Goal: Task Accomplishment & Management: Use online tool/utility

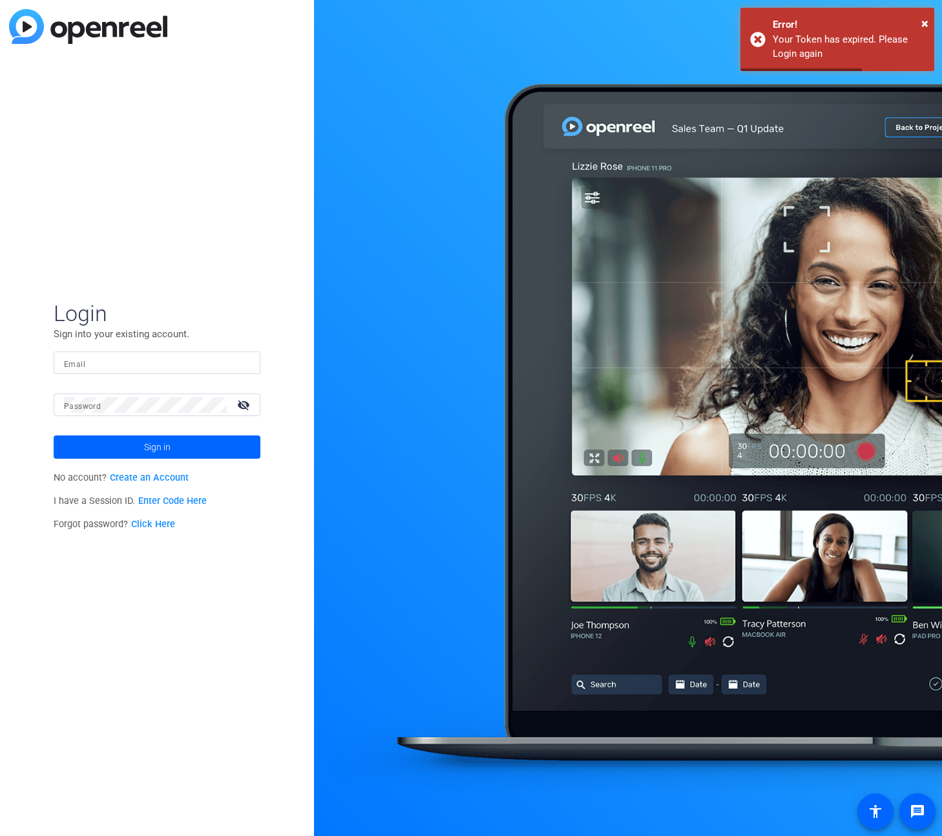
click at [142, 356] on input "Email" at bounding box center [157, 363] width 186 height 16
type input "rob.harpin@gartner.com"
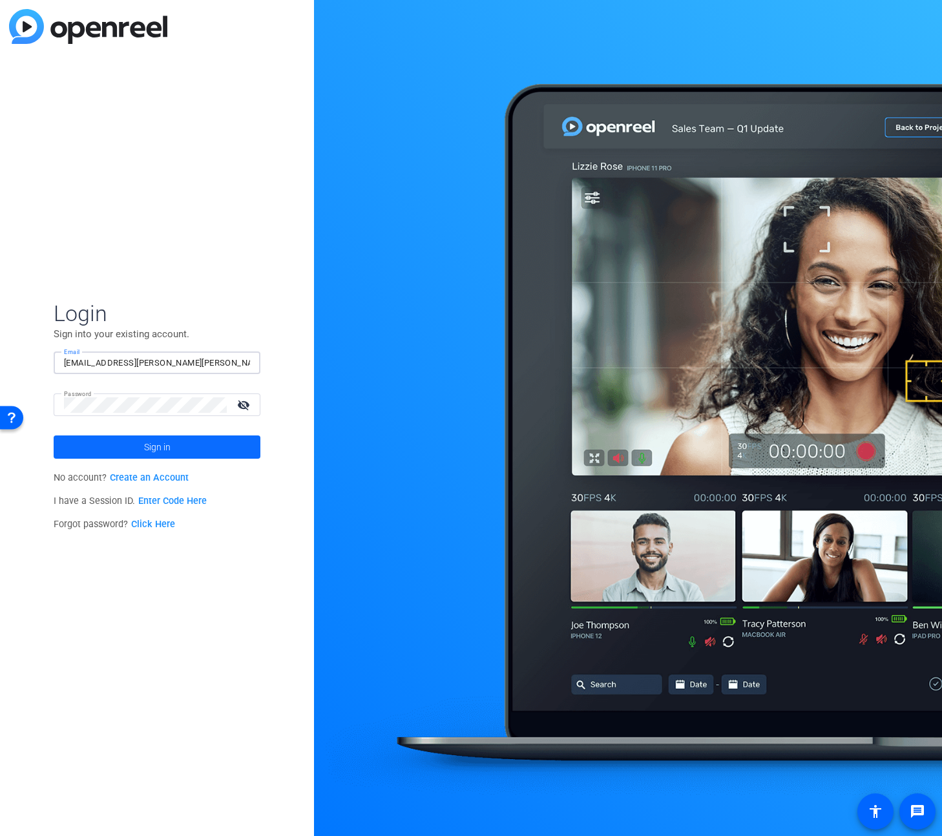
click at [154, 450] on span "Sign in" at bounding box center [157, 447] width 26 height 32
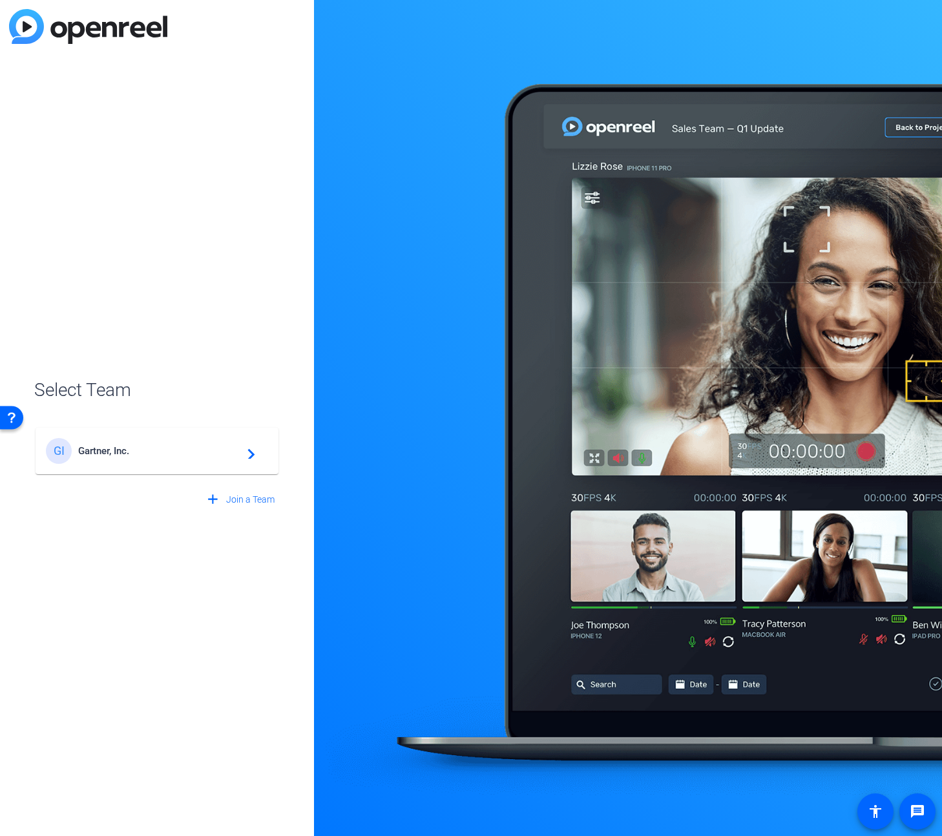
click at [200, 451] on span "Gartner, Inc." at bounding box center [159, 451] width 162 height 12
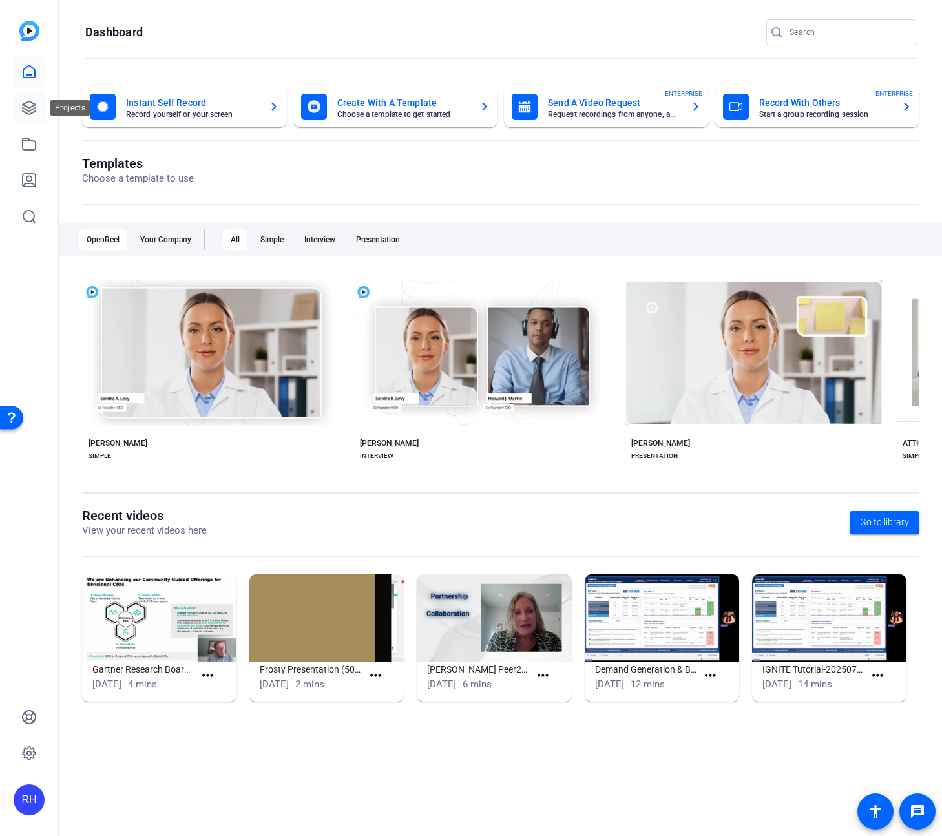
click at [32, 109] on icon at bounding box center [29, 108] width 16 height 16
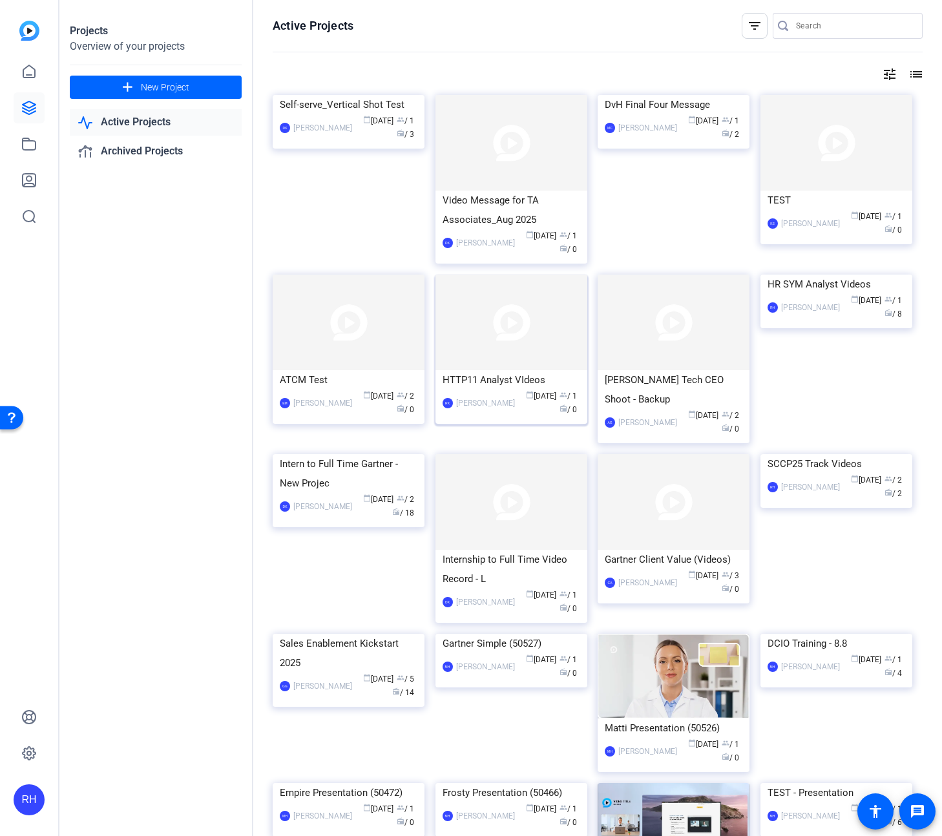
click at [499, 342] on img at bounding box center [512, 323] width 152 height 96
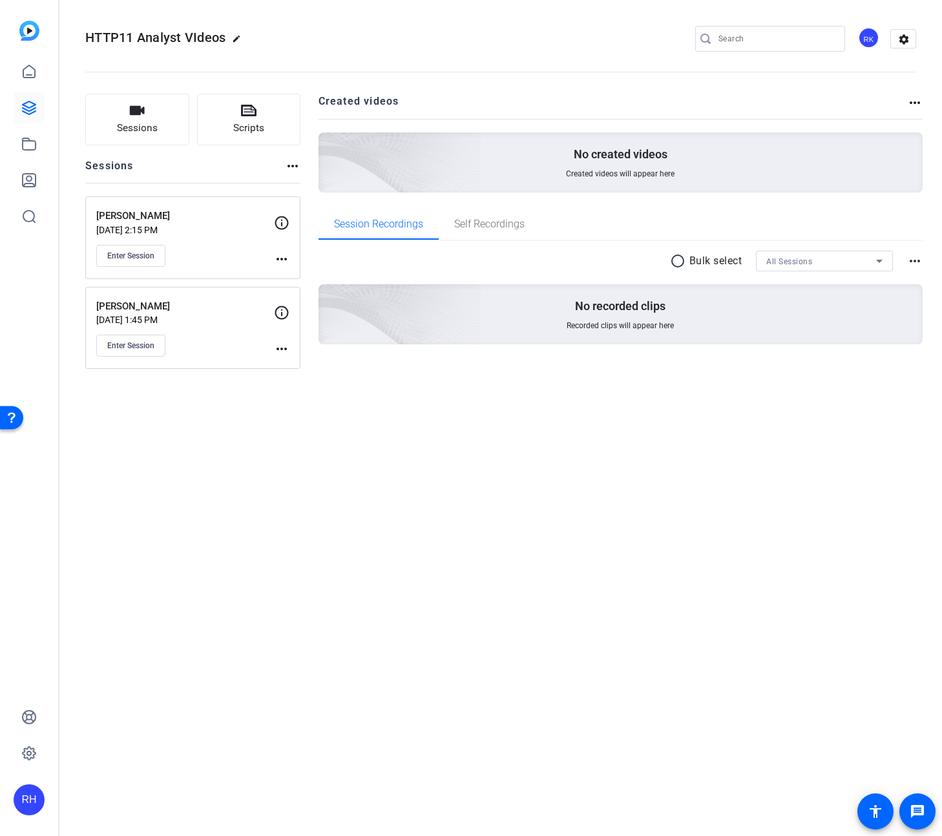
click at [432, 540] on div "HTTP11 Analyst VIdeos edit RK settings Sessions Scripts Sessions more_horiz Ray…" at bounding box center [500, 418] width 883 height 836
click at [435, 504] on div "HTTP11 Analyst VIdeos edit RK settings Sessions Scripts Sessions more_horiz Ray…" at bounding box center [500, 418] width 883 height 836
click at [130, 346] on span "Enter Session" at bounding box center [130, 346] width 47 height 10
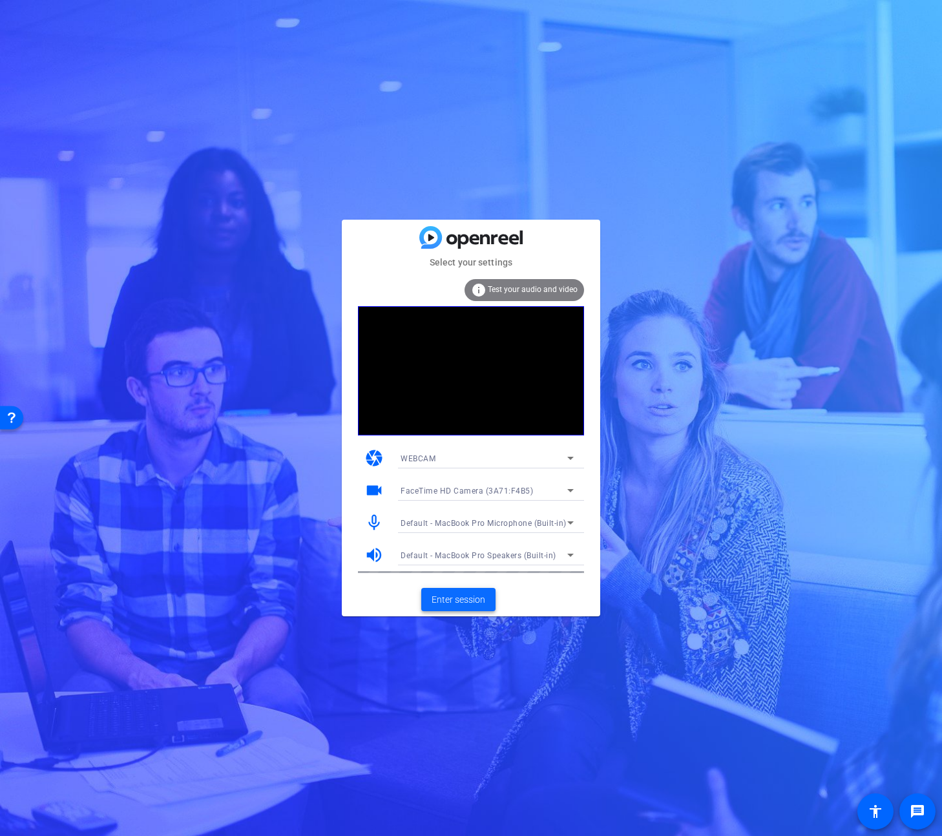
click at [454, 600] on span "Enter session" at bounding box center [459, 600] width 54 height 14
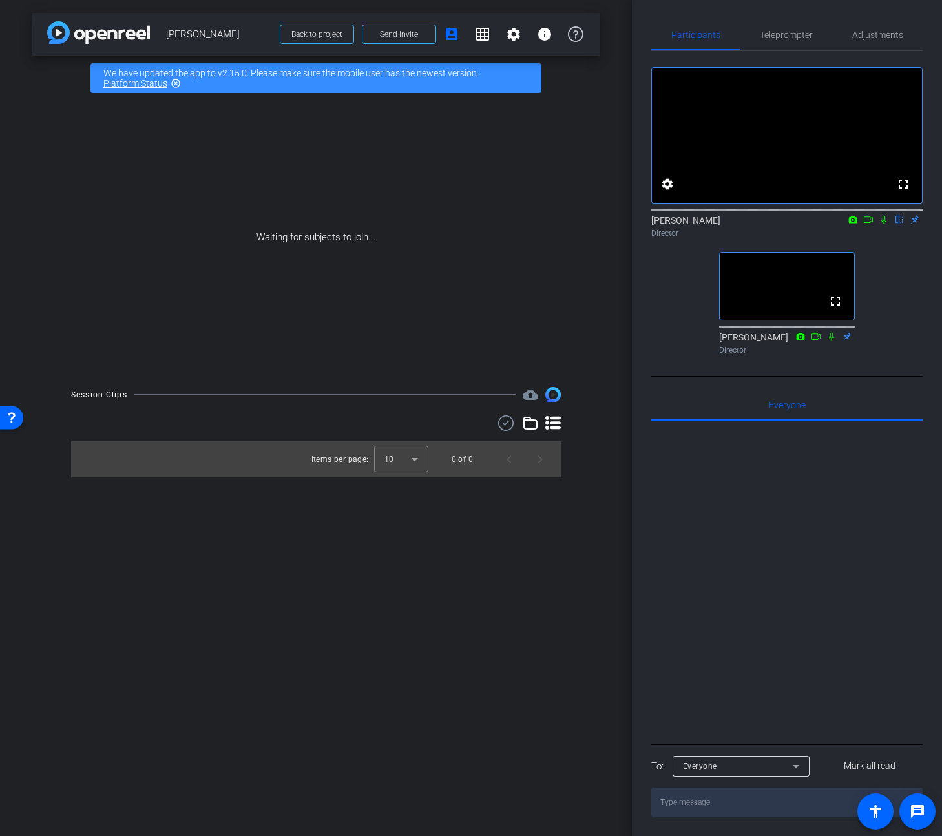
click at [886, 224] on icon at bounding box center [884, 219] width 10 height 9
click at [830, 341] on icon at bounding box center [832, 336] width 10 height 9
click at [880, 30] on span "Adjustments" at bounding box center [877, 34] width 51 height 9
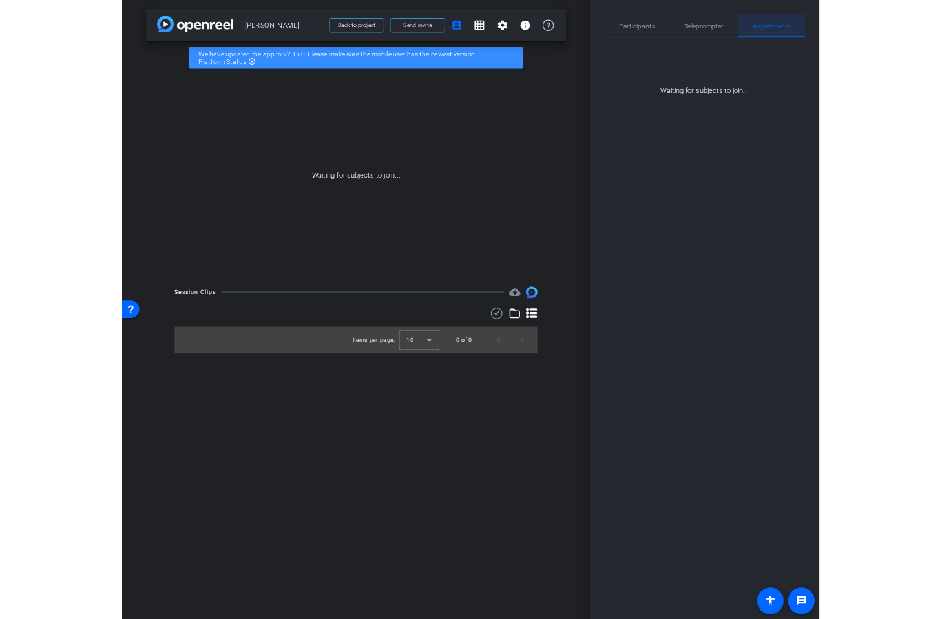
scroll to position [0, 0]
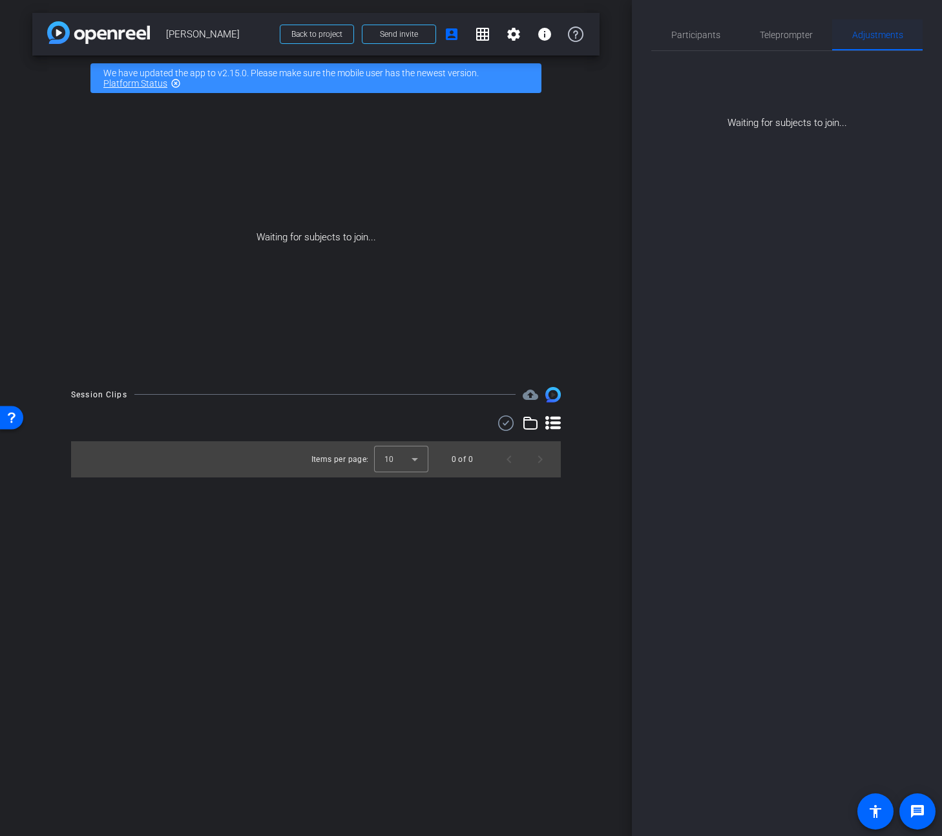
click at [891, 38] on span "Adjustments" at bounding box center [877, 34] width 51 height 9
click at [693, 34] on span "Participants" at bounding box center [695, 34] width 49 height 9
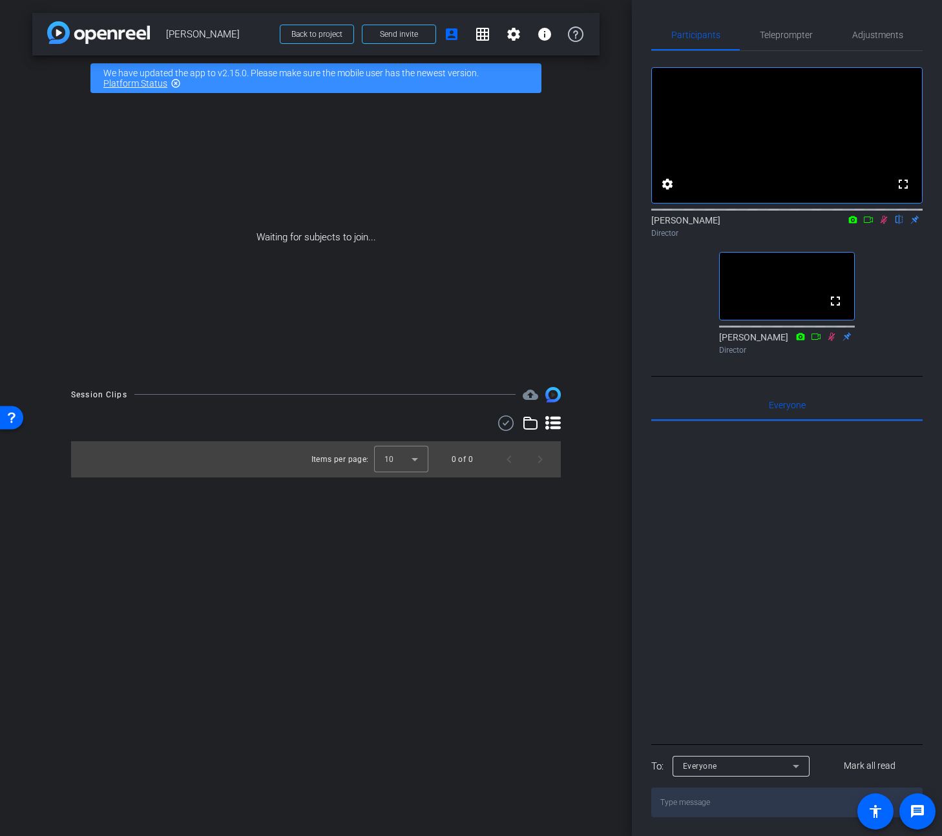
click at [855, 223] on icon at bounding box center [853, 219] width 8 height 7
click at [852, 236] on div at bounding box center [471, 418] width 942 height 836
click at [867, 224] on icon at bounding box center [868, 219] width 10 height 9
click at [883, 223] on icon at bounding box center [883, 219] width 7 height 7
click at [886, 224] on icon at bounding box center [884, 219] width 10 height 9
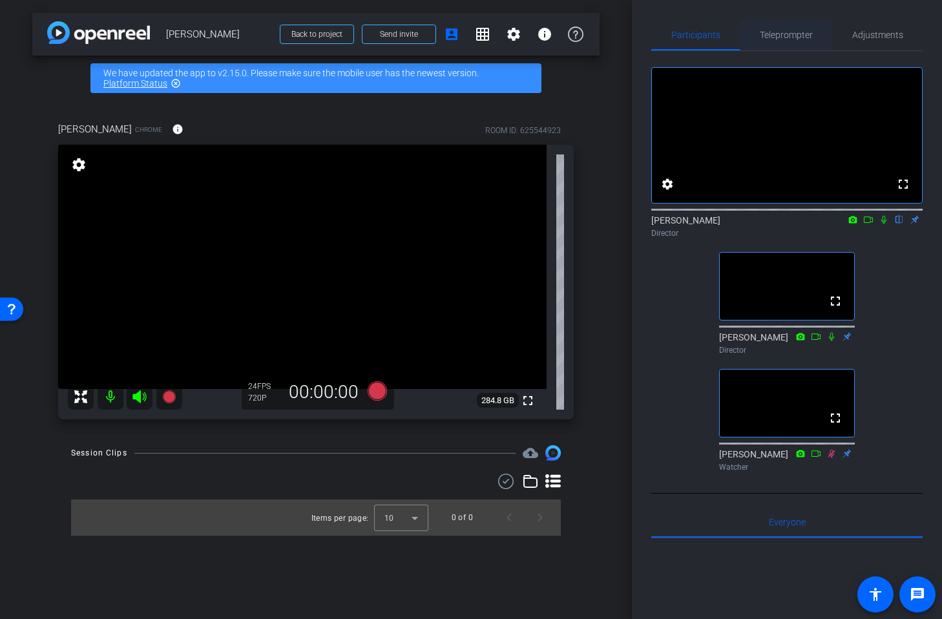
click at [779, 35] on span "Teleprompter" at bounding box center [786, 34] width 53 height 9
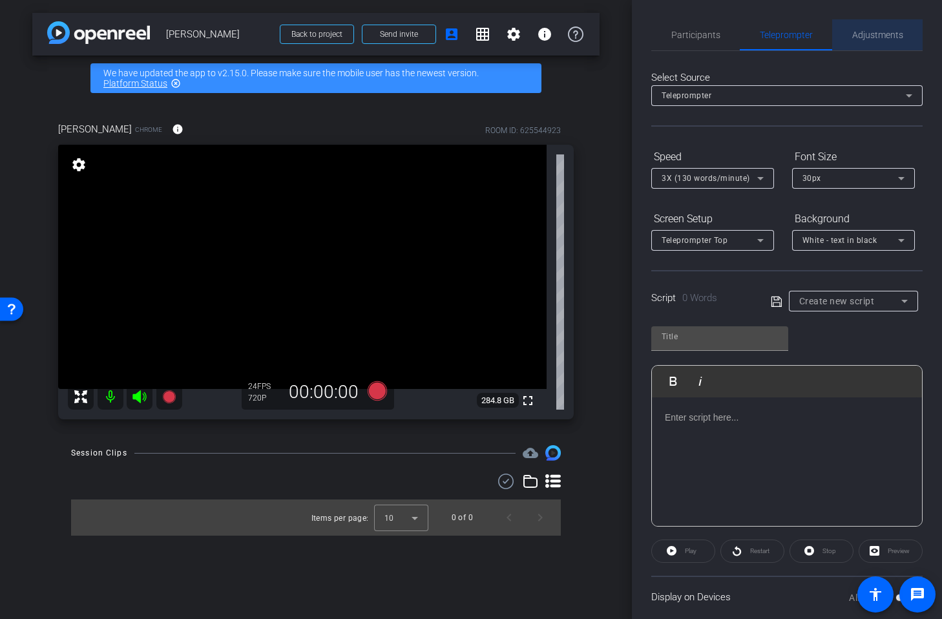
click at [884, 35] on span "Adjustments" at bounding box center [877, 34] width 51 height 9
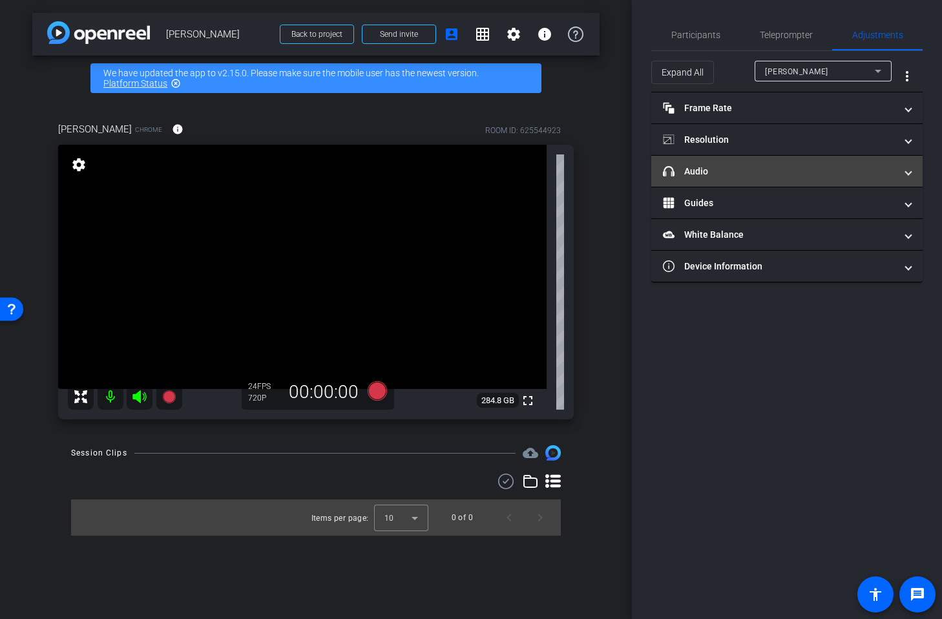
click at [909, 163] on mat-expansion-panel-header "headphone icon Audio" at bounding box center [786, 171] width 271 height 31
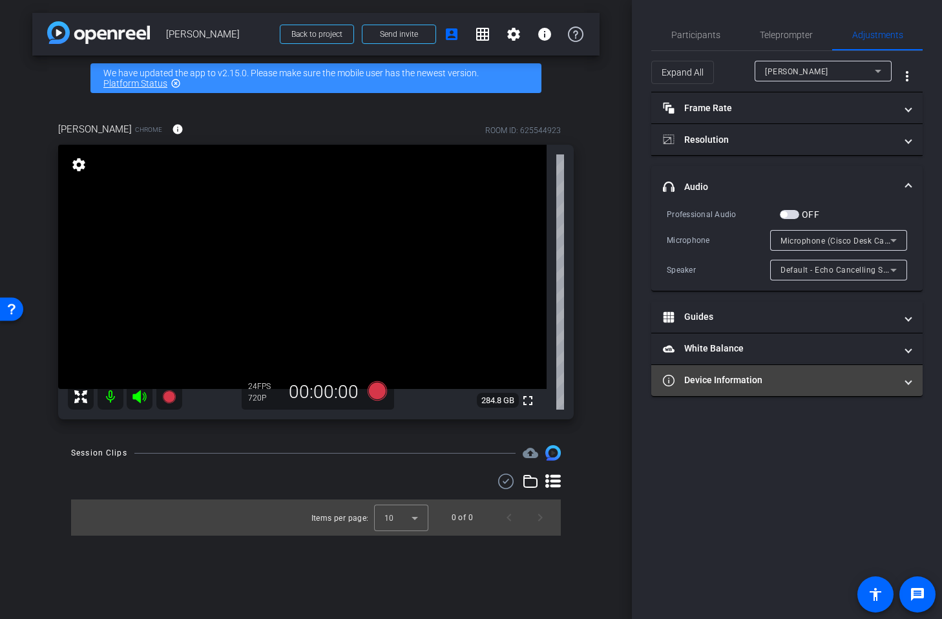
click at [912, 379] on mat-expansion-panel-header "Device Information" at bounding box center [786, 380] width 271 height 31
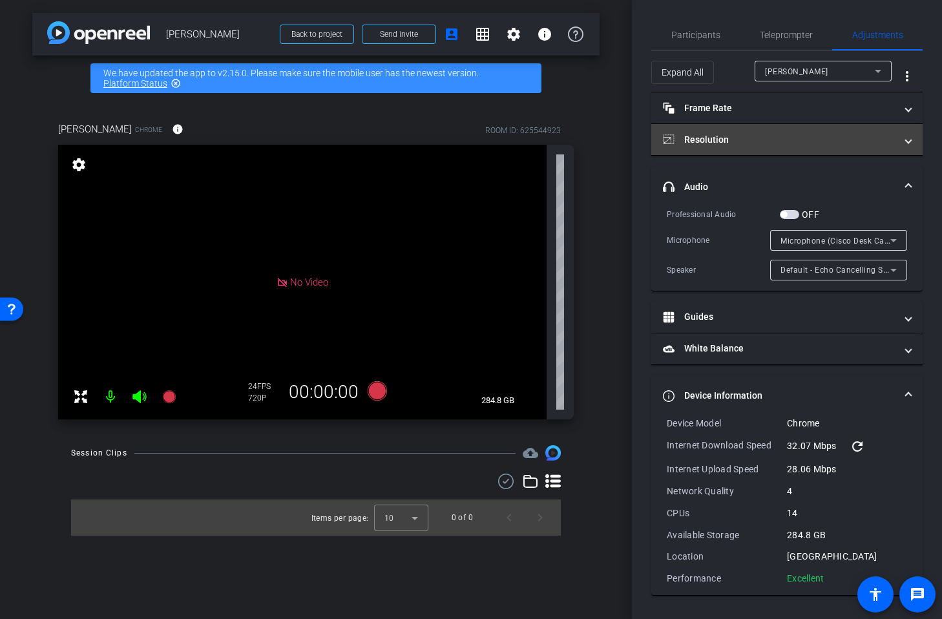
click at [911, 137] on span at bounding box center [908, 140] width 5 height 14
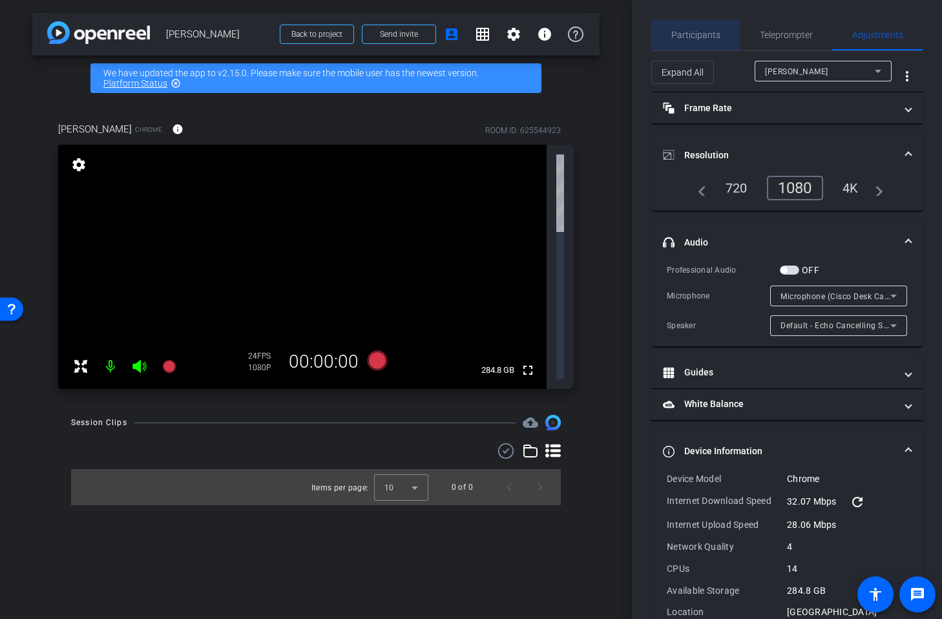
click at [713, 32] on span "Participants" at bounding box center [695, 34] width 49 height 9
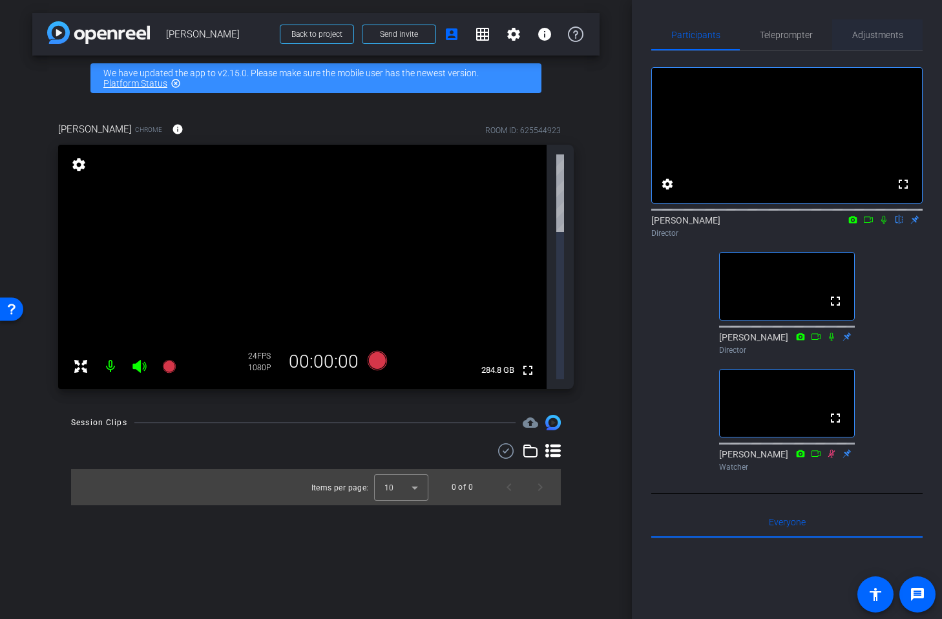
click at [887, 32] on span "Adjustments" at bounding box center [877, 34] width 51 height 9
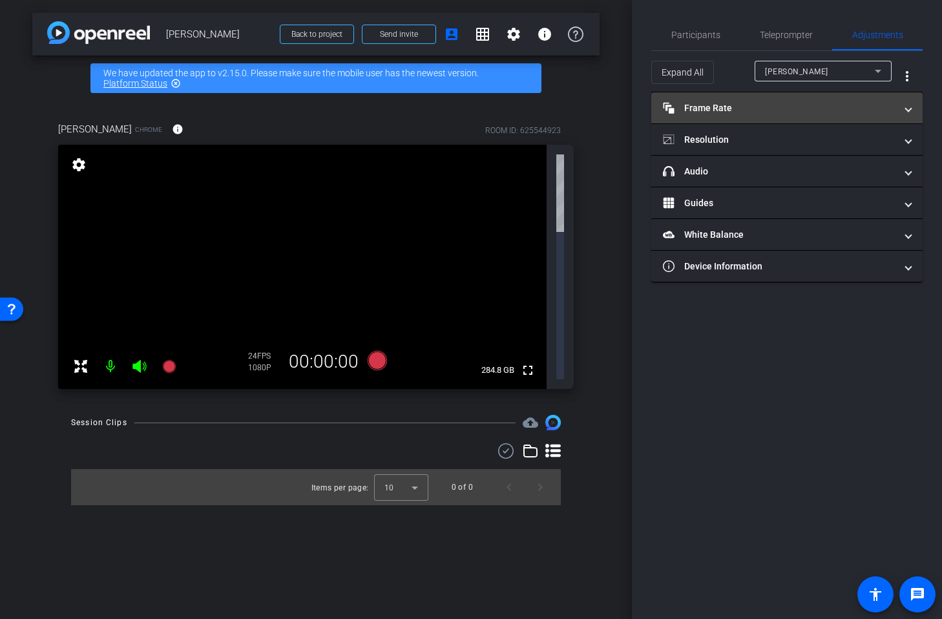
click at [912, 112] on mat-expansion-panel-header "Frame Rate Frame Rate" at bounding box center [786, 107] width 271 height 31
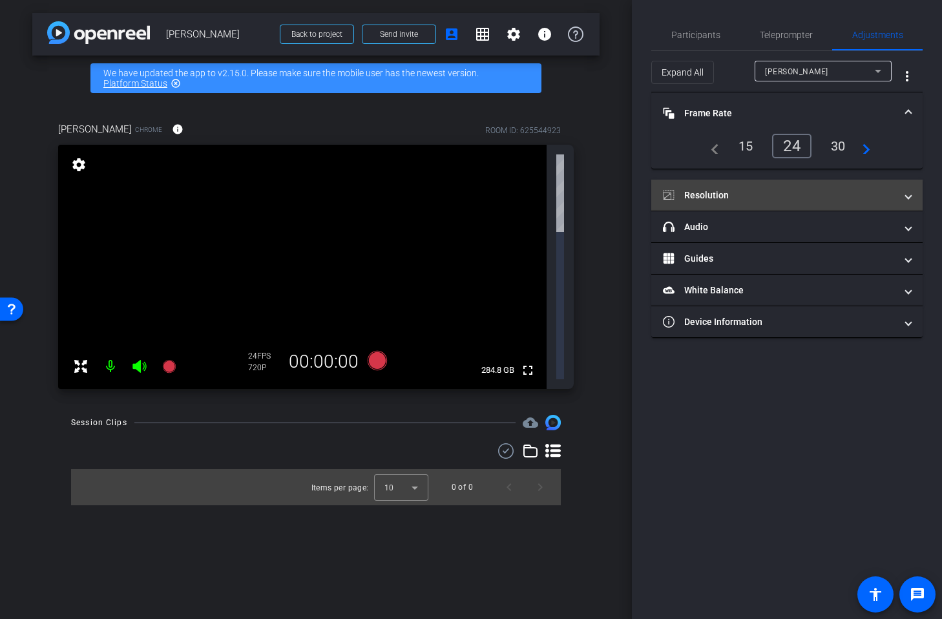
click at [726, 193] on mat-panel-title "Resolution" at bounding box center [779, 196] width 233 height 14
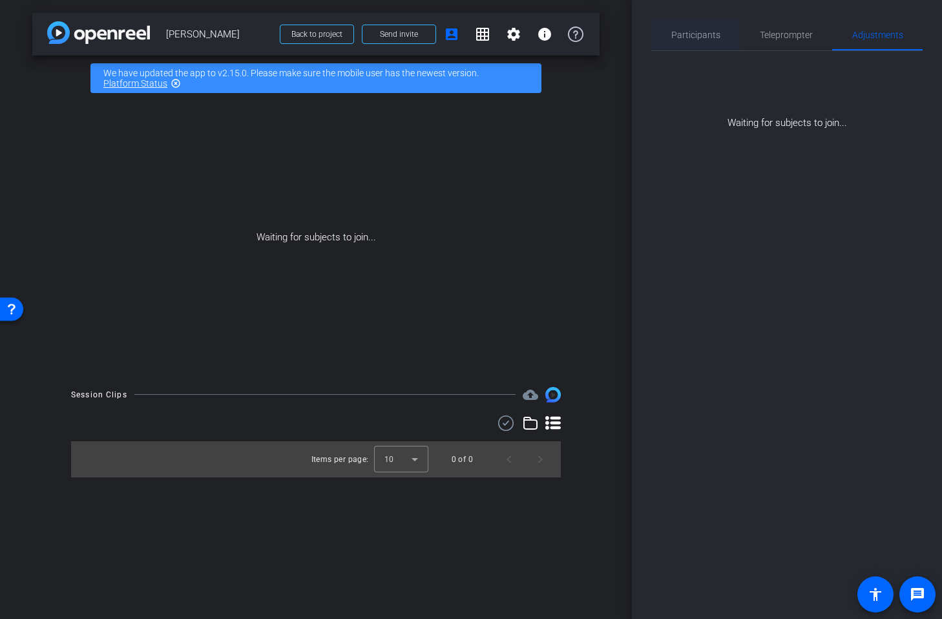
click at [716, 43] on span "Participants" at bounding box center [695, 34] width 49 height 31
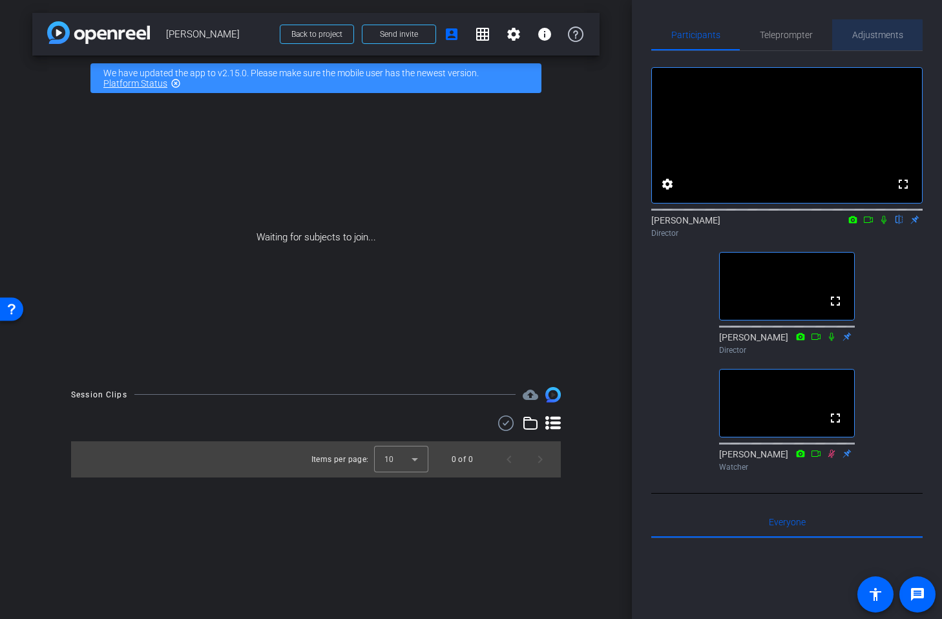
click at [871, 37] on span "Adjustments" at bounding box center [877, 34] width 51 height 9
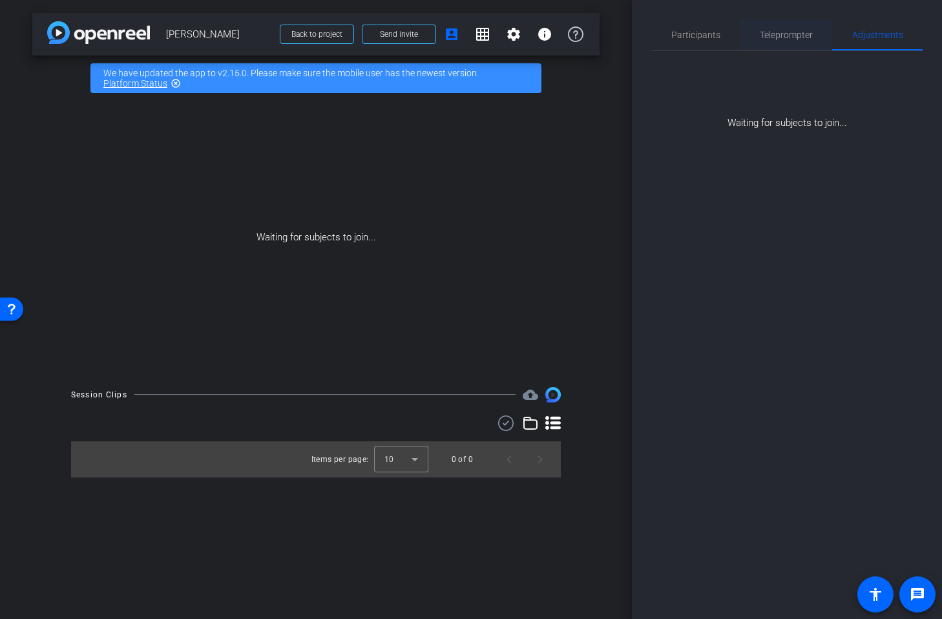
click at [799, 33] on span "Teleprompter" at bounding box center [786, 34] width 53 height 9
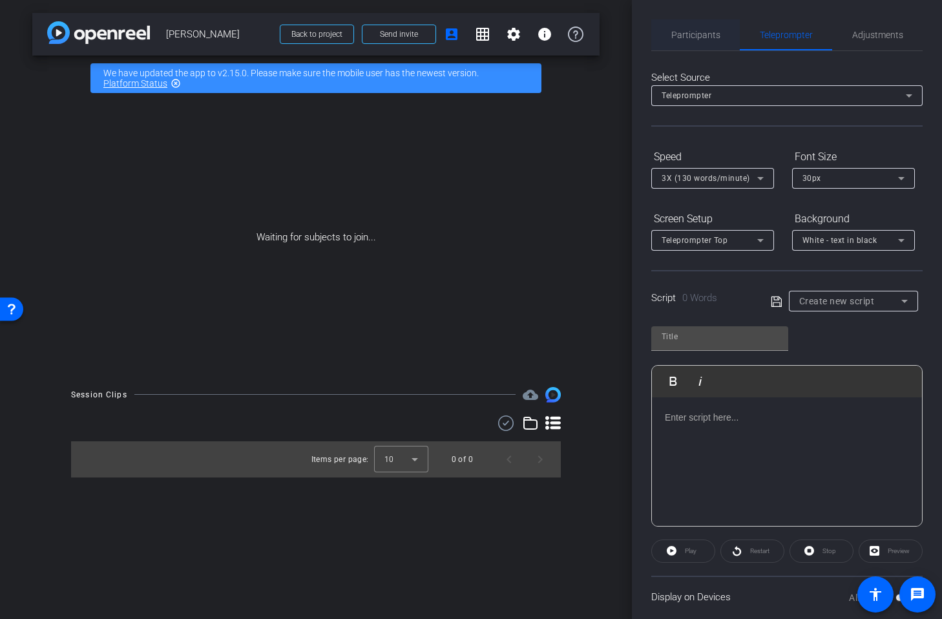
click at [695, 30] on span "Participants" at bounding box center [695, 34] width 49 height 9
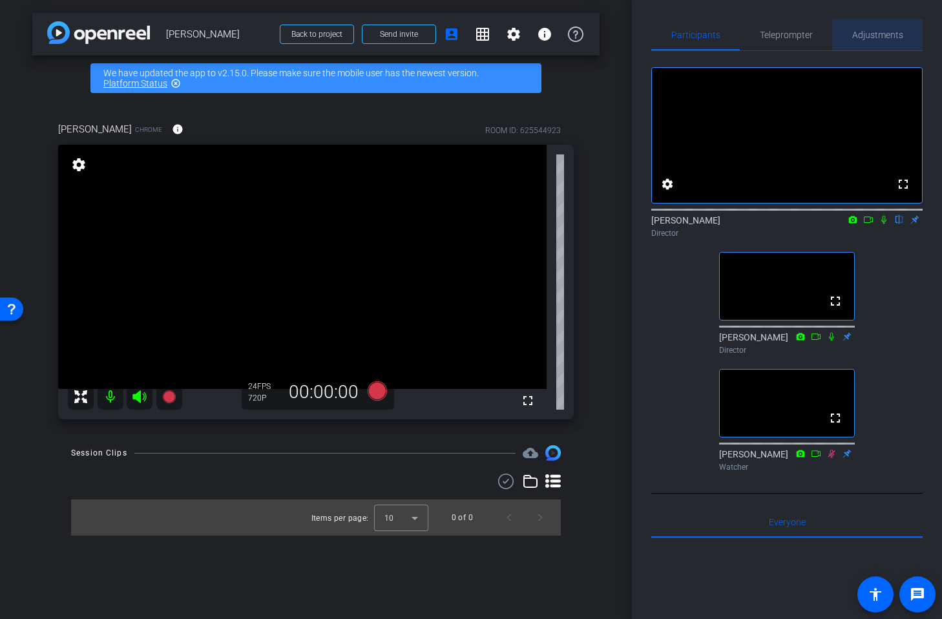
click at [863, 33] on span "Adjustments" at bounding box center [877, 34] width 51 height 9
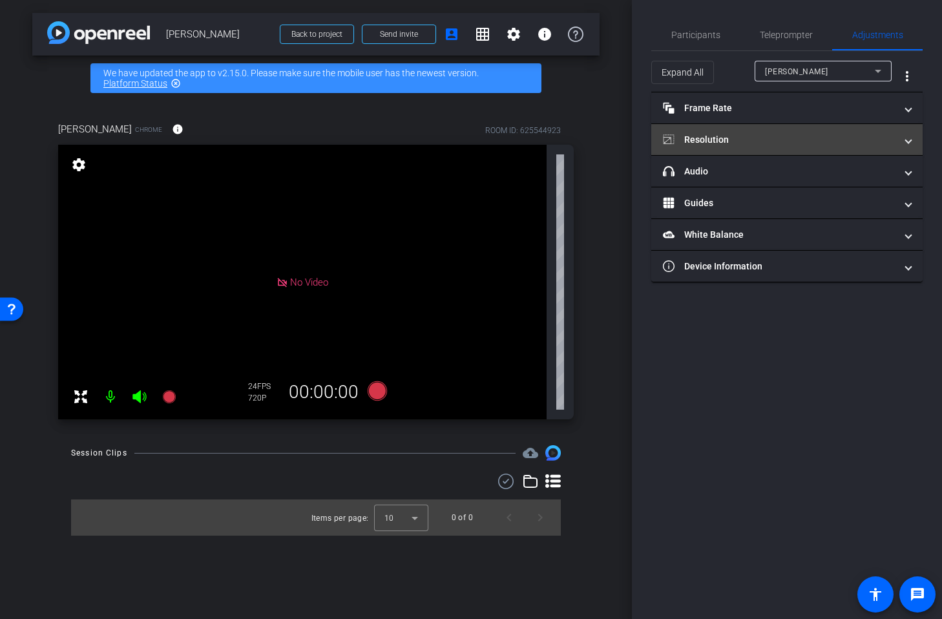
click at [903, 138] on mat-expansion-panel-header "Resolution" at bounding box center [786, 139] width 271 height 31
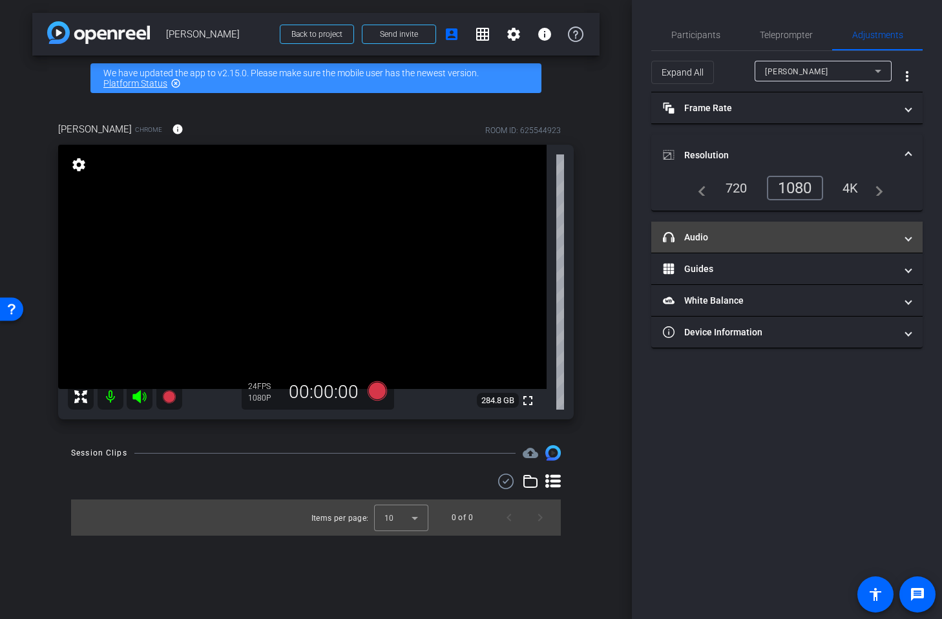
click at [912, 238] on mat-expansion-panel-header "headphone icon Audio" at bounding box center [786, 237] width 271 height 31
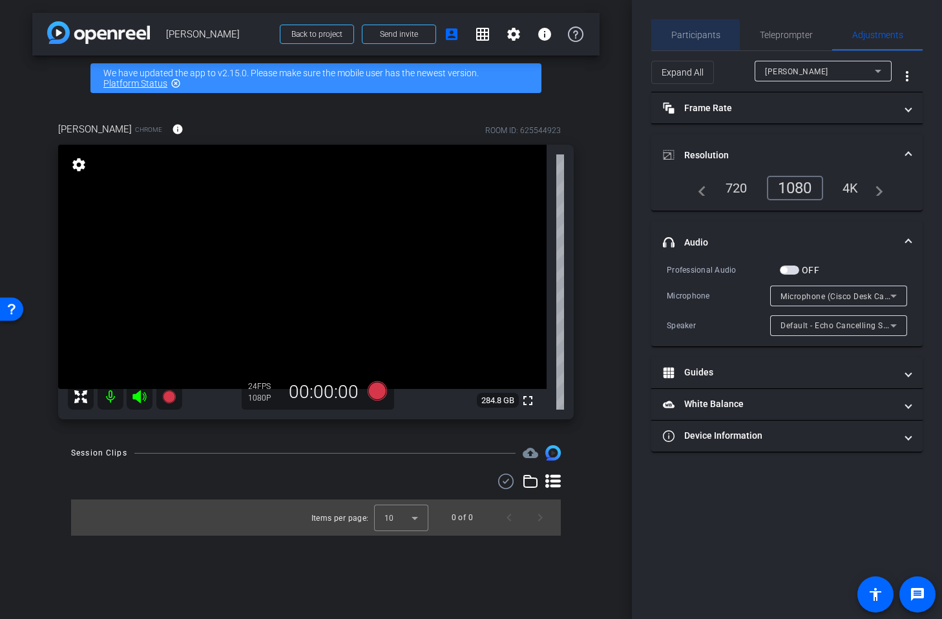
click at [688, 37] on span "Participants" at bounding box center [695, 34] width 49 height 9
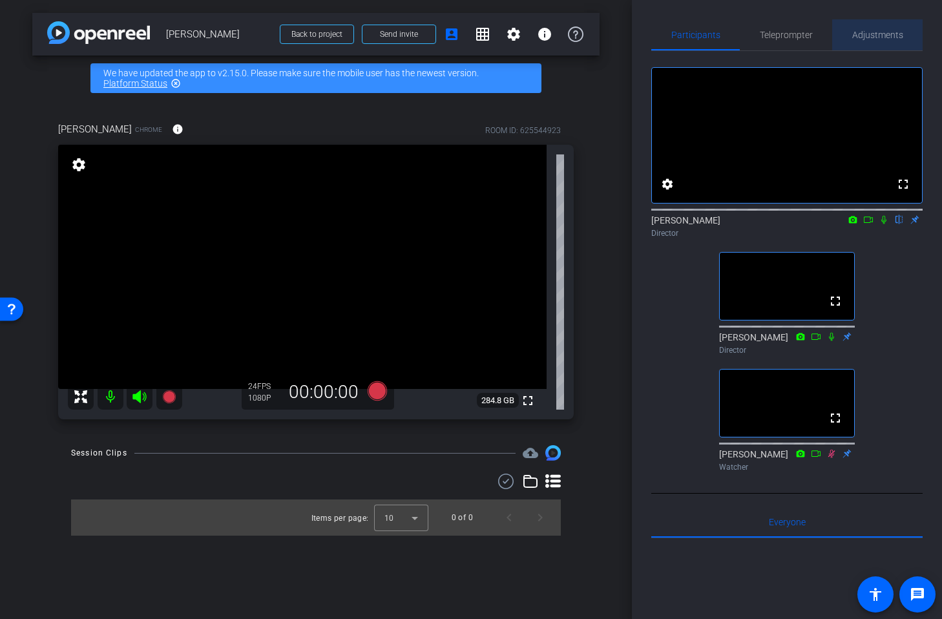
click at [897, 36] on span "Adjustments" at bounding box center [877, 34] width 51 height 9
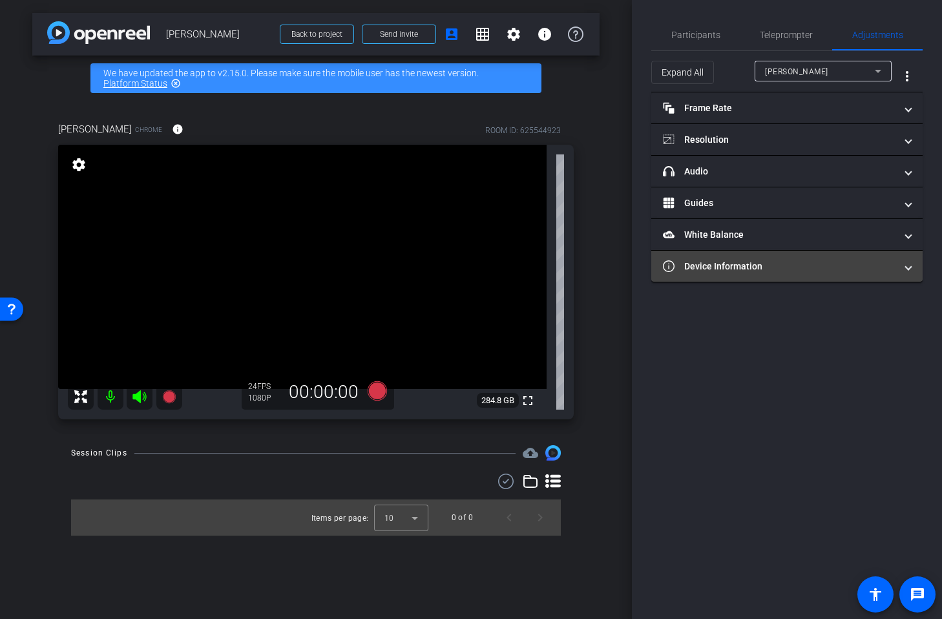
click at [866, 268] on mat-panel-title "Device Information" at bounding box center [779, 267] width 233 height 14
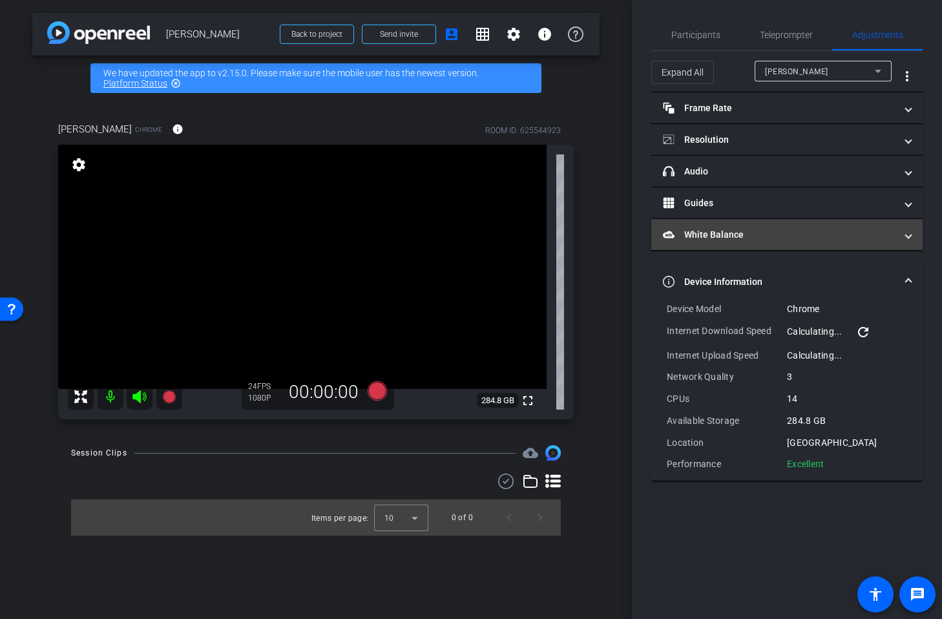
click at [878, 244] on mat-expansion-panel-header "White Balance White Balance" at bounding box center [786, 234] width 271 height 31
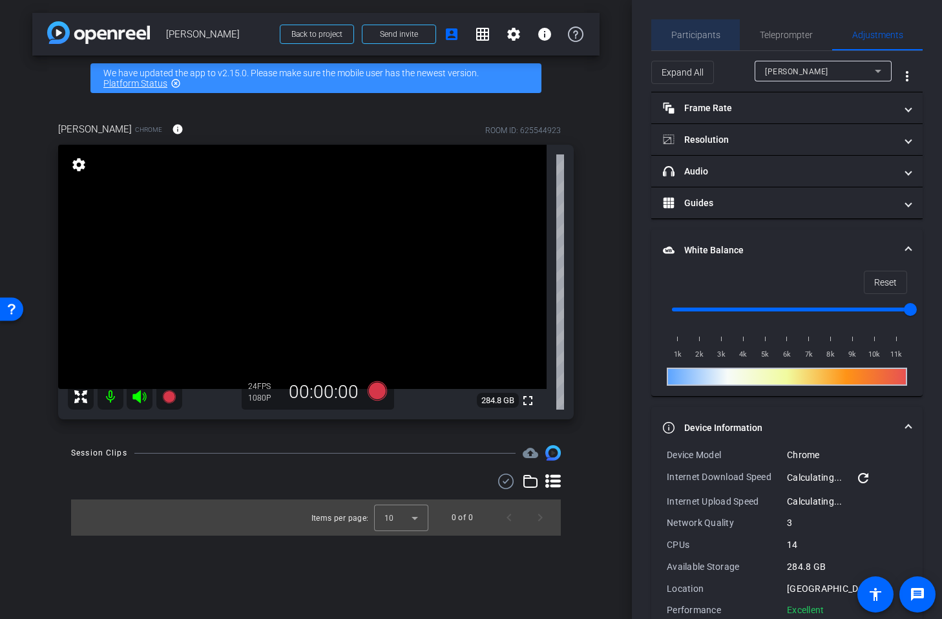
click at [697, 34] on span "Participants" at bounding box center [695, 34] width 49 height 9
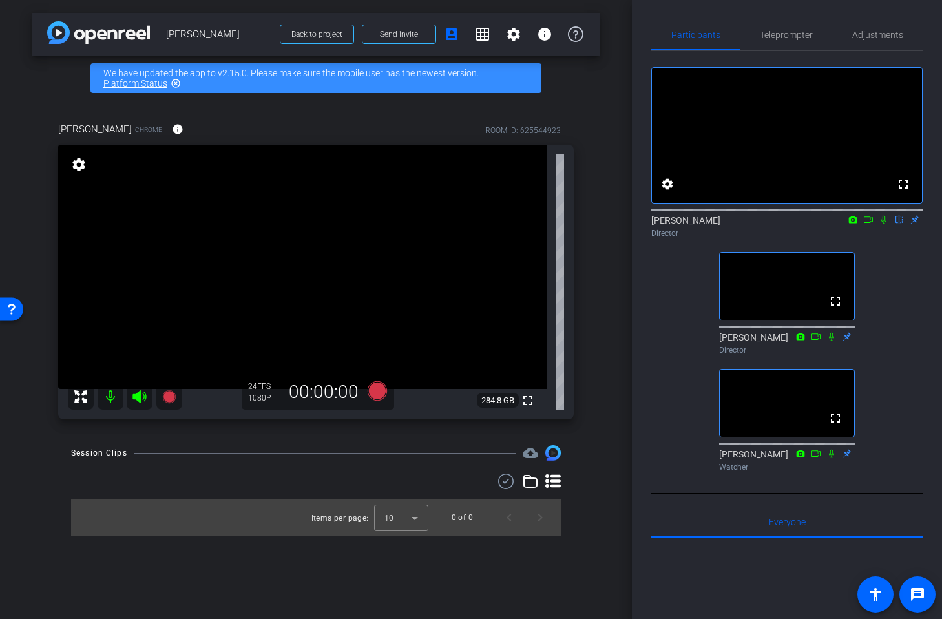
click at [884, 224] on icon at bounding box center [884, 219] width 10 height 9
click at [781, 34] on span "Teleprompter" at bounding box center [786, 34] width 53 height 9
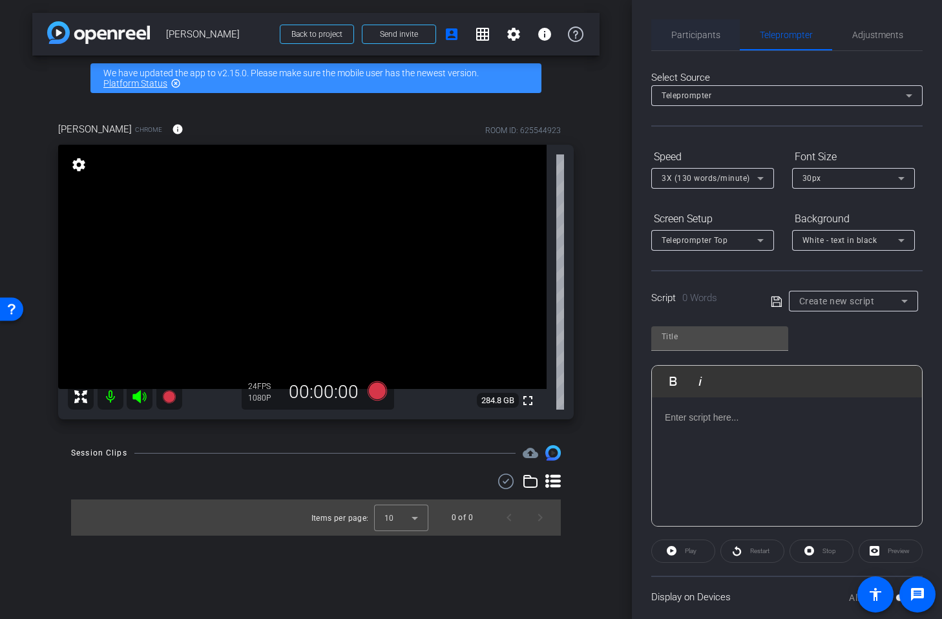
click at [699, 33] on span "Participants" at bounding box center [695, 34] width 49 height 9
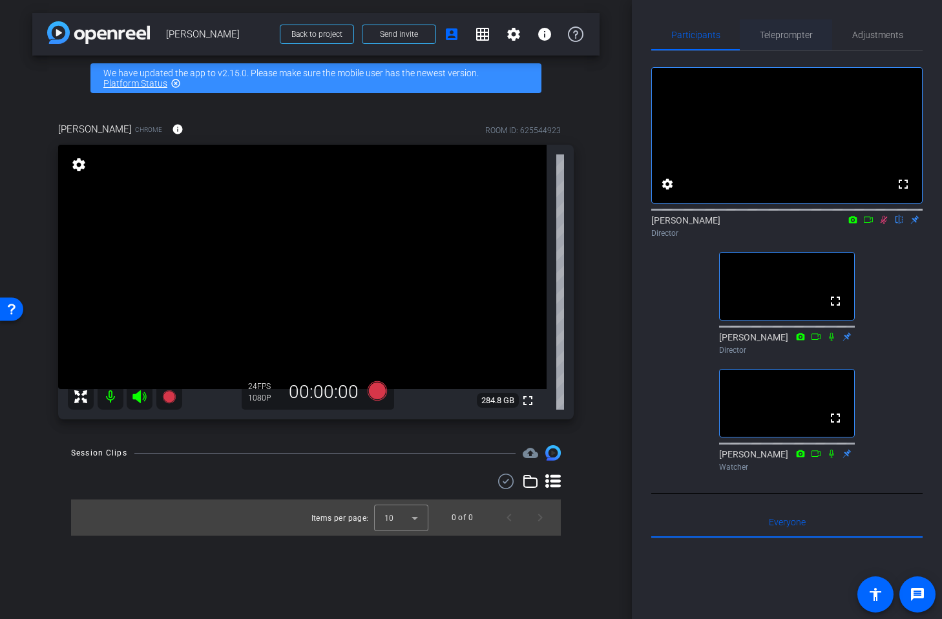
click at [790, 39] on span "Teleprompter" at bounding box center [786, 34] width 53 height 9
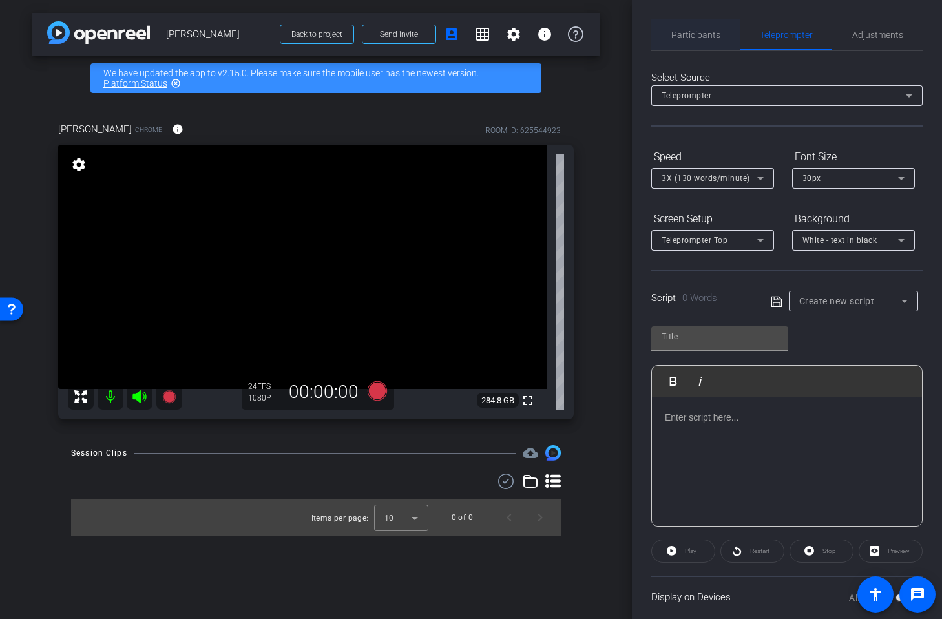
click at [701, 32] on span "Participants" at bounding box center [695, 34] width 49 height 9
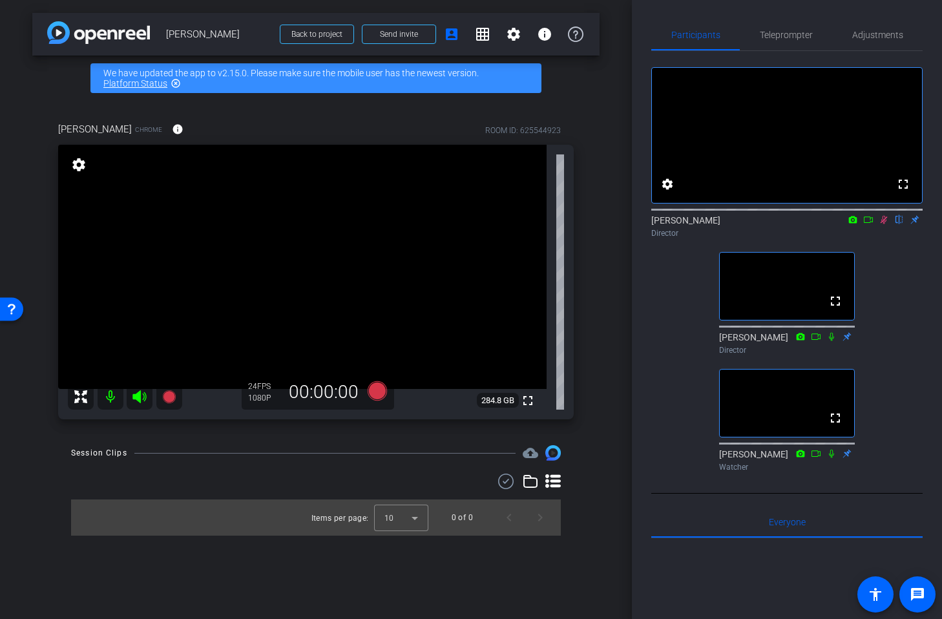
click at [883, 224] on icon at bounding box center [884, 220] width 7 height 8
click at [778, 34] on span "Teleprompter" at bounding box center [786, 34] width 53 height 9
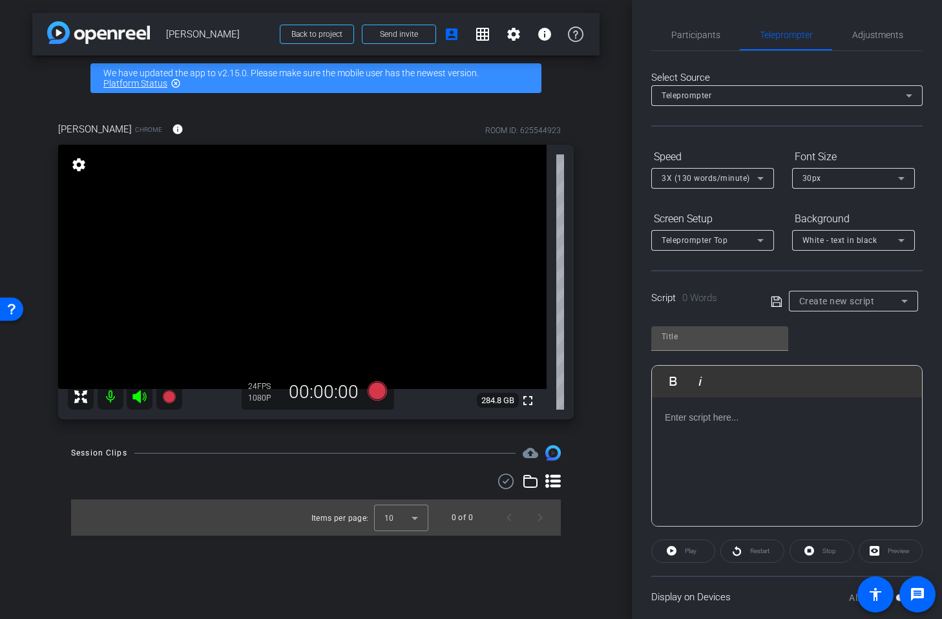
scroll to position [87, 0]
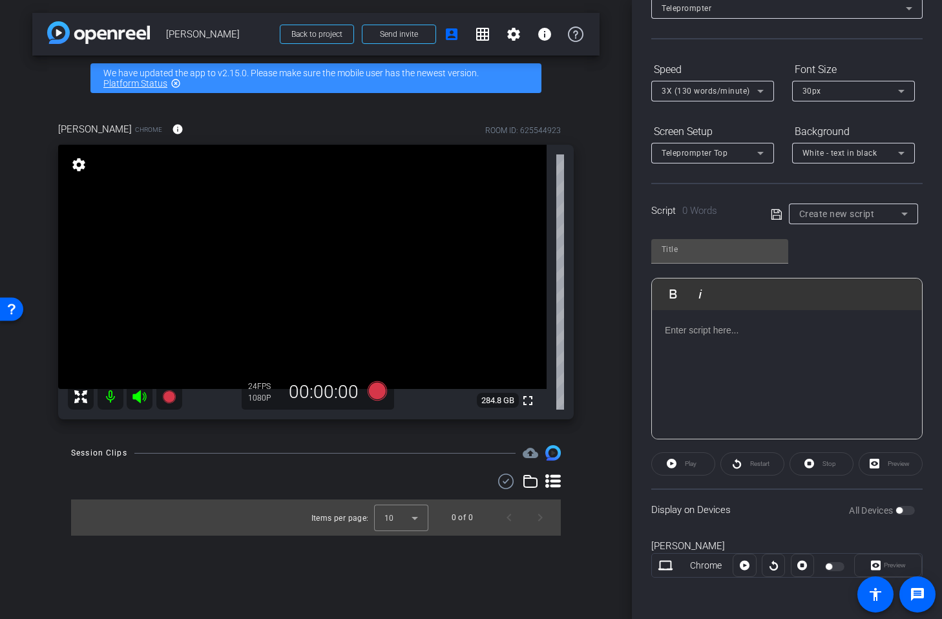
click at [904, 511] on div "All Devices" at bounding box center [882, 510] width 66 height 13
click at [903, 512] on div "All Devices" at bounding box center [882, 510] width 66 height 13
click at [832, 569] on div at bounding box center [836, 566] width 22 height 9
click at [839, 566] on div at bounding box center [836, 566] width 22 height 9
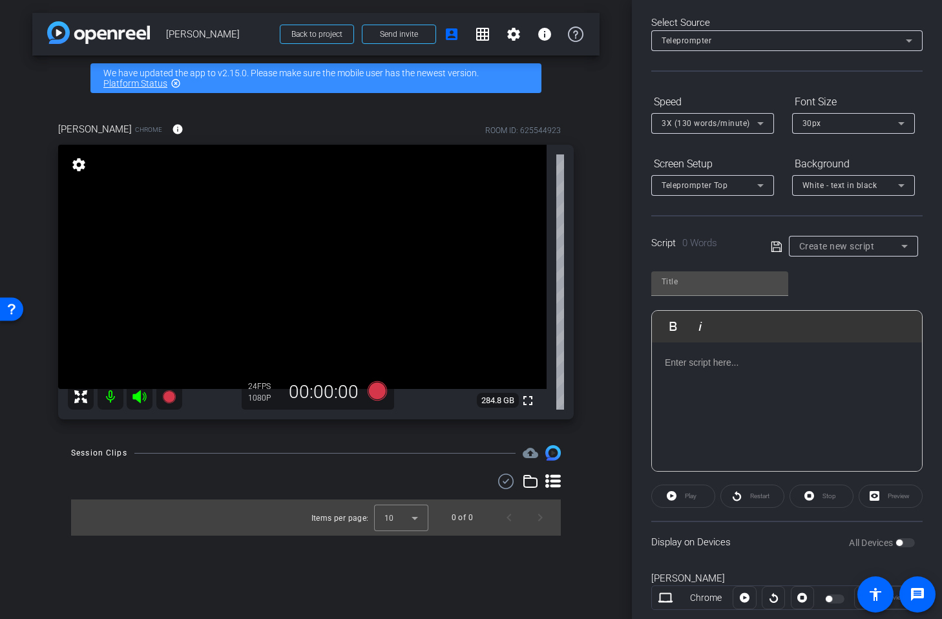
scroll to position [0, 0]
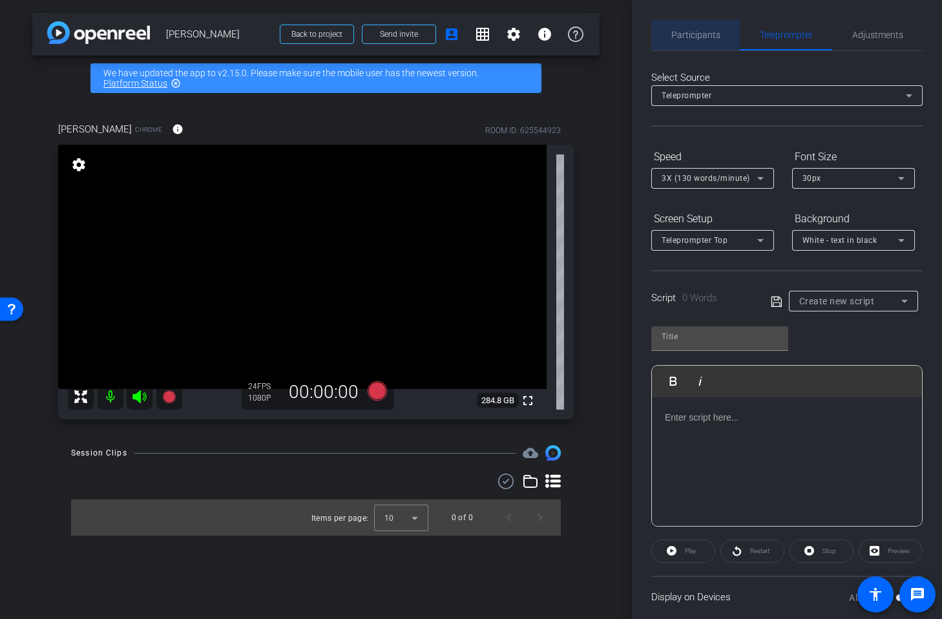
drag, startPoint x: 713, startPoint y: 37, endPoint x: 733, endPoint y: 35, distance: 20.8
click at [713, 37] on span "Participants" at bounding box center [695, 34] width 49 height 9
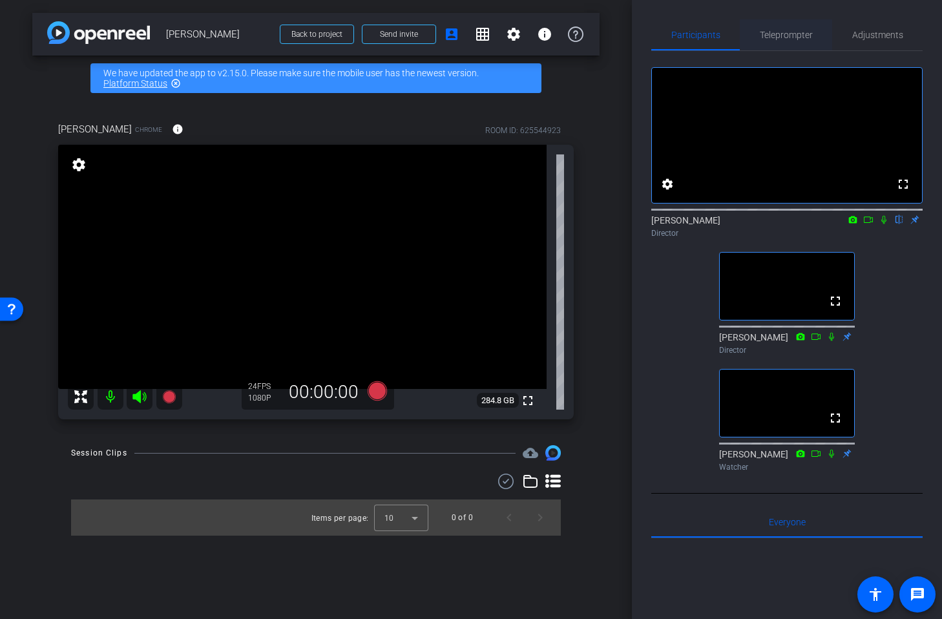
click at [770, 39] on span "Teleprompter" at bounding box center [786, 34] width 53 height 9
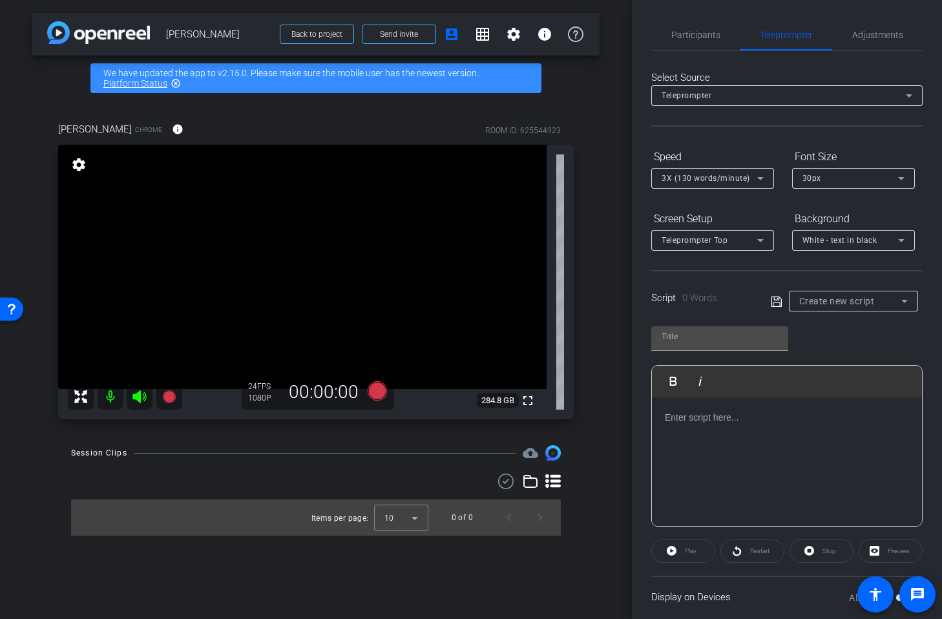
type input "Default title 4180"
click at [704, 41] on span "Participants" at bounding box center [695, 34] width 49 height 31
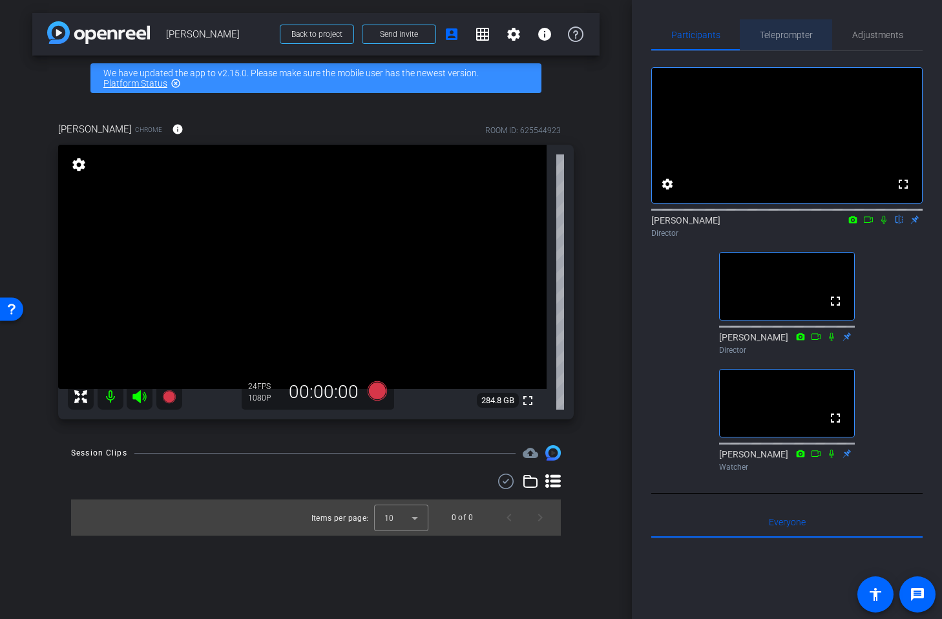
drag, startPoint x: 783, startPoint y: 36, endPoint x: 787, endPoint y: 82, distance: 46.7
click at [783, 36] on span "Teleprompter" at bounding box center [786, 34] width 53 height 9
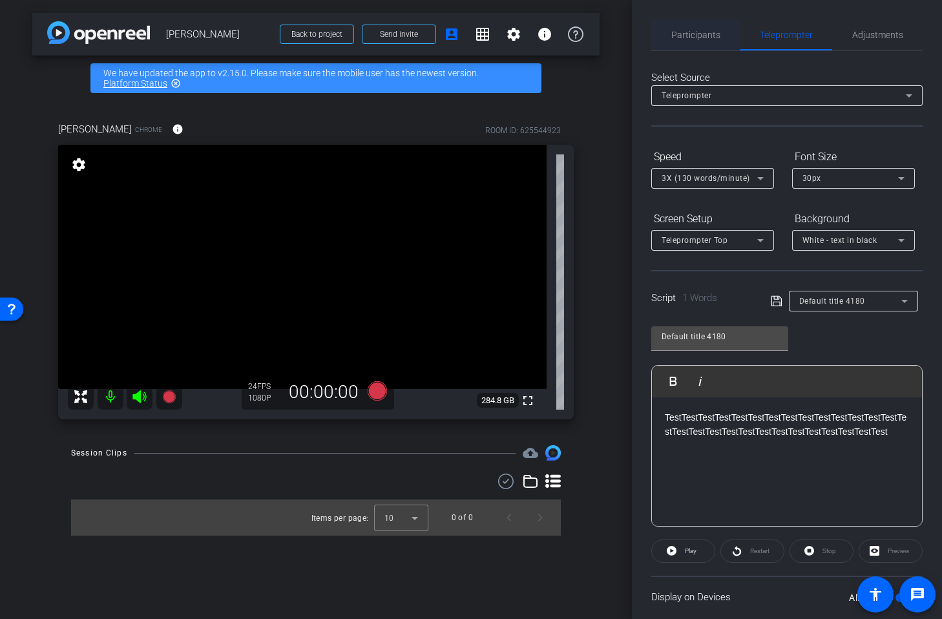
click at [704, 36] on span "Participants" at bounding box center [695, 34] width 49 height 9
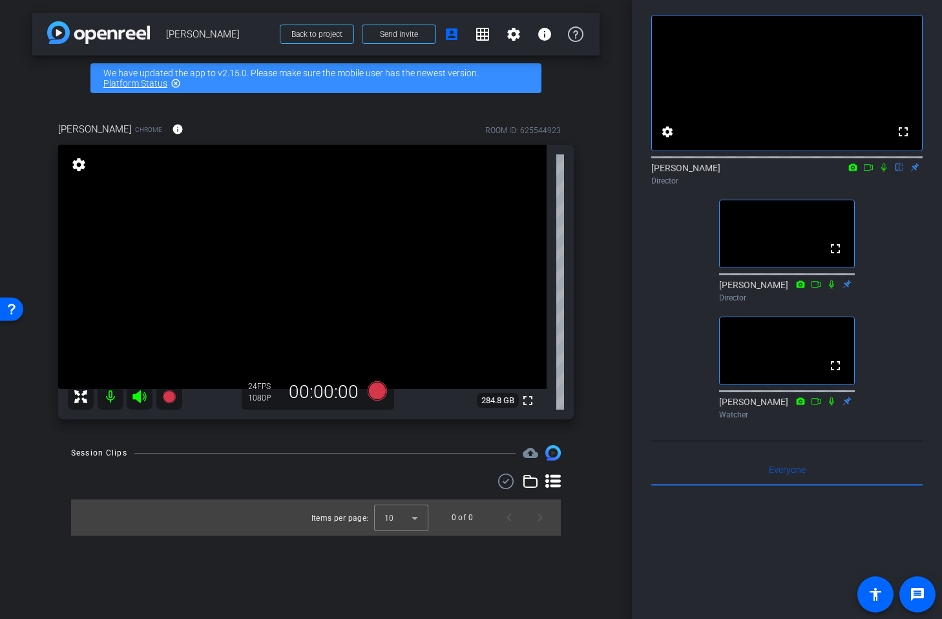
scroll to position [60, 0]
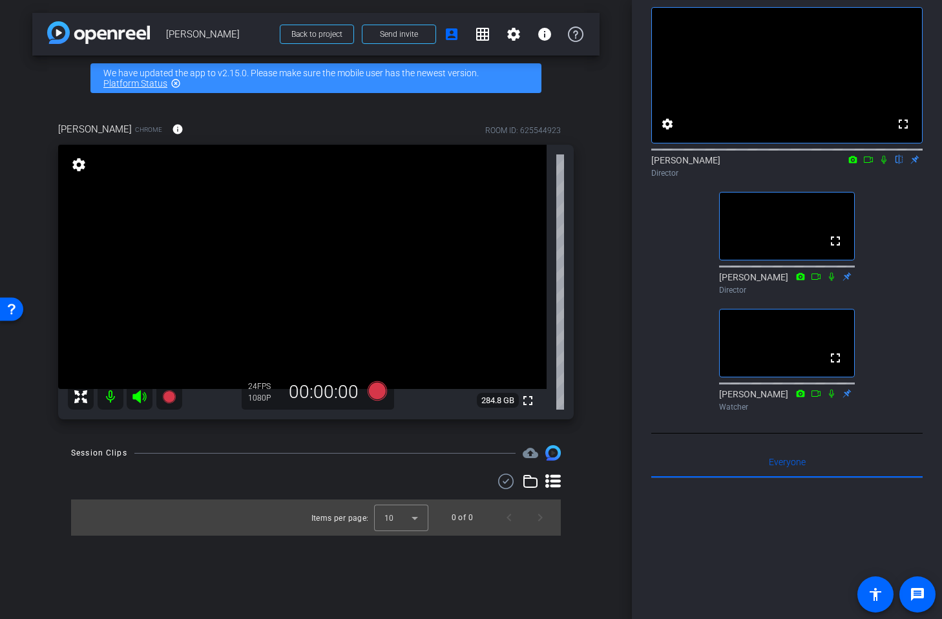
drag, startPoint x: 885, startPoint y: 177, endPoint x: 885, endPoint y: 195, distance: 17.5
click at [885, 164] on icon at bounding box center [884, 159] width 10 height 9
click at [884, 241] on div "fullscreen settings [PERSON_NAME] flip Director fullscreen [PERSON_NAME] Direct…" at bounding box center [786, 204] width 271 height 426
click at [896, 244] on div "fullscreen settings [PERSON_NAME] flip Director fullscreen [PERSON_NAME] Direct…" at bounding box center [786, 204] width 271 height 426
click at [885, 164] on icon at bounding box center [884, 159] width 10 height 9
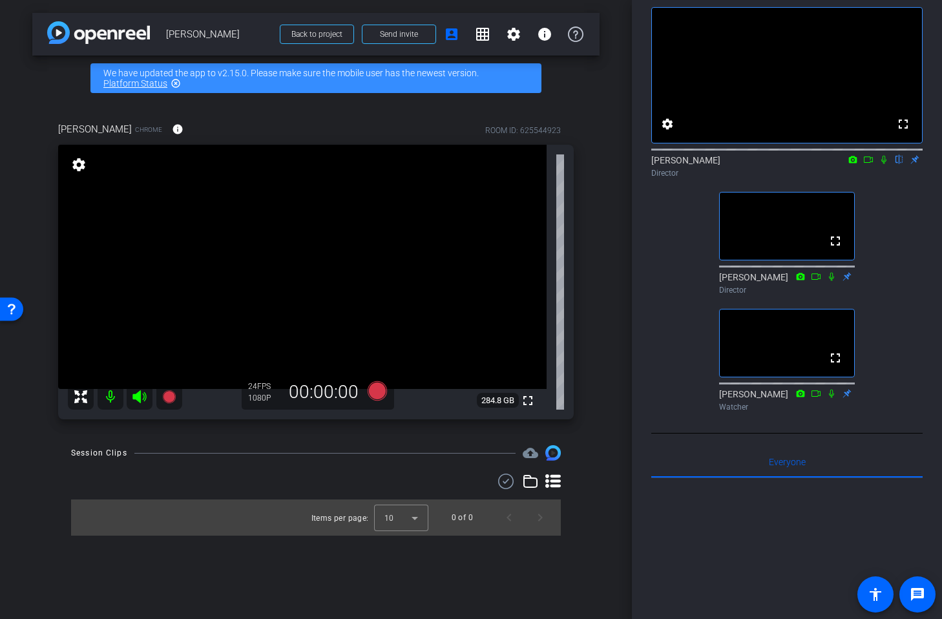
click at [884, 164] on icon at bounding box center [884, 159] width 10 height 9
